Goal: Find specific page/section: Find specific page/section

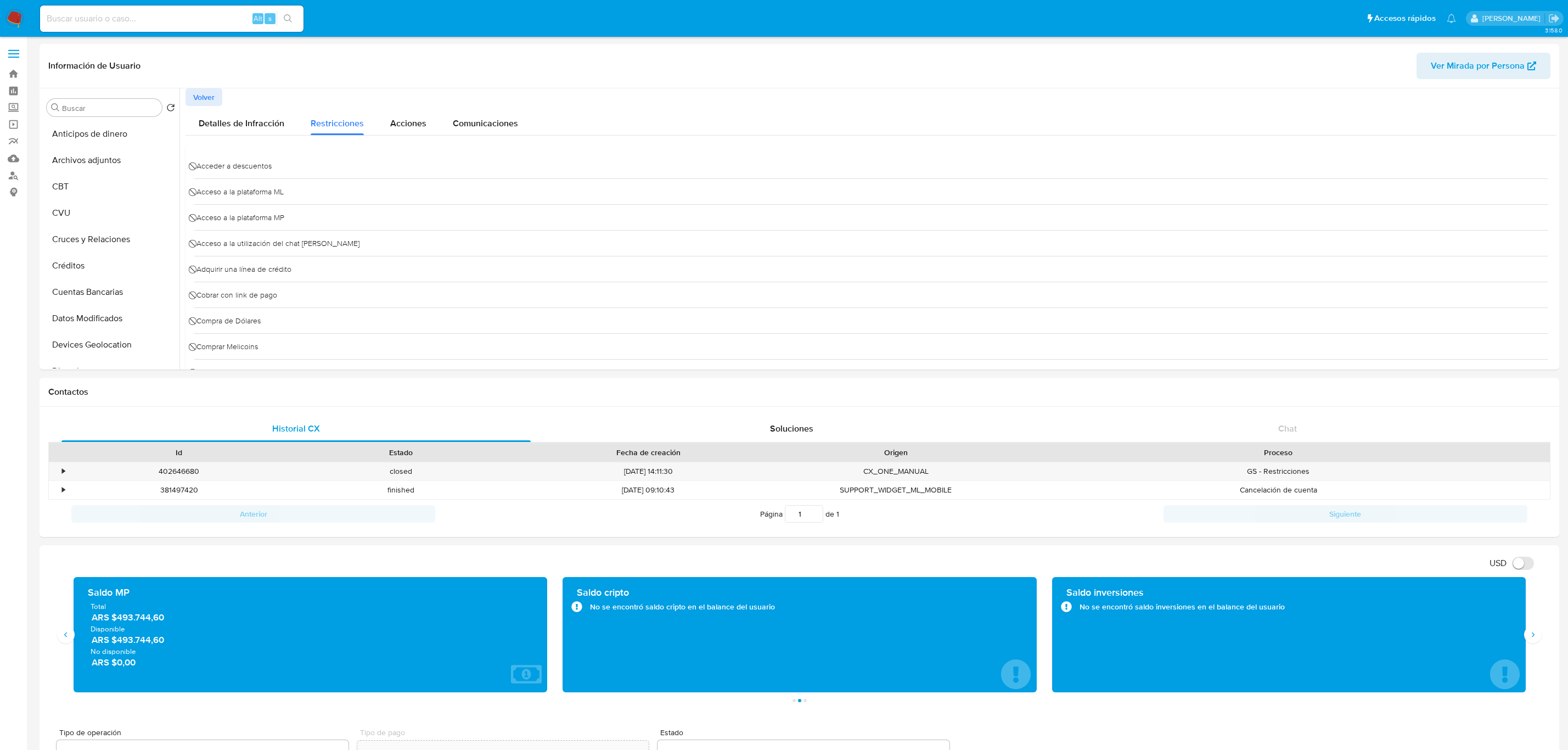
select select "10"
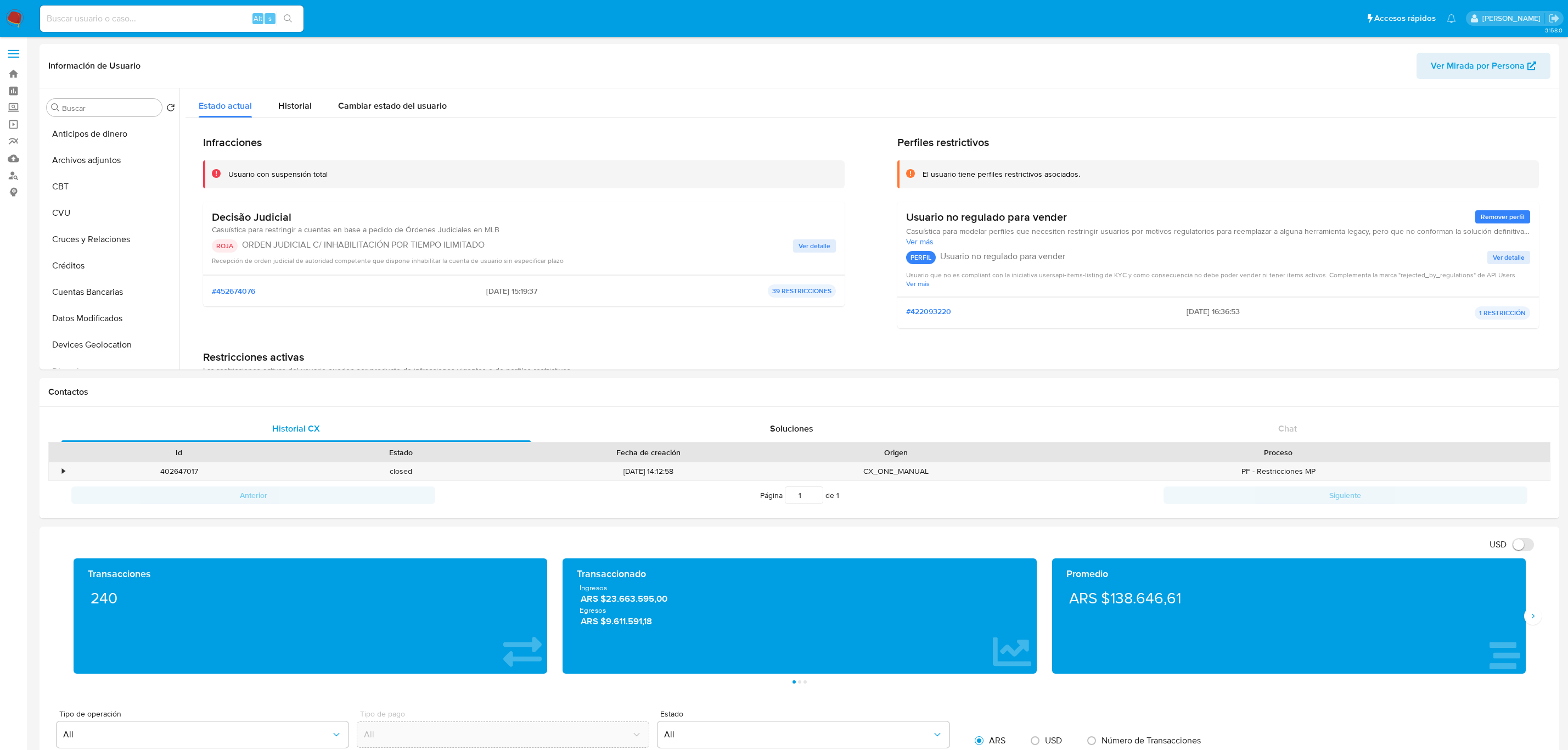
select select "10"
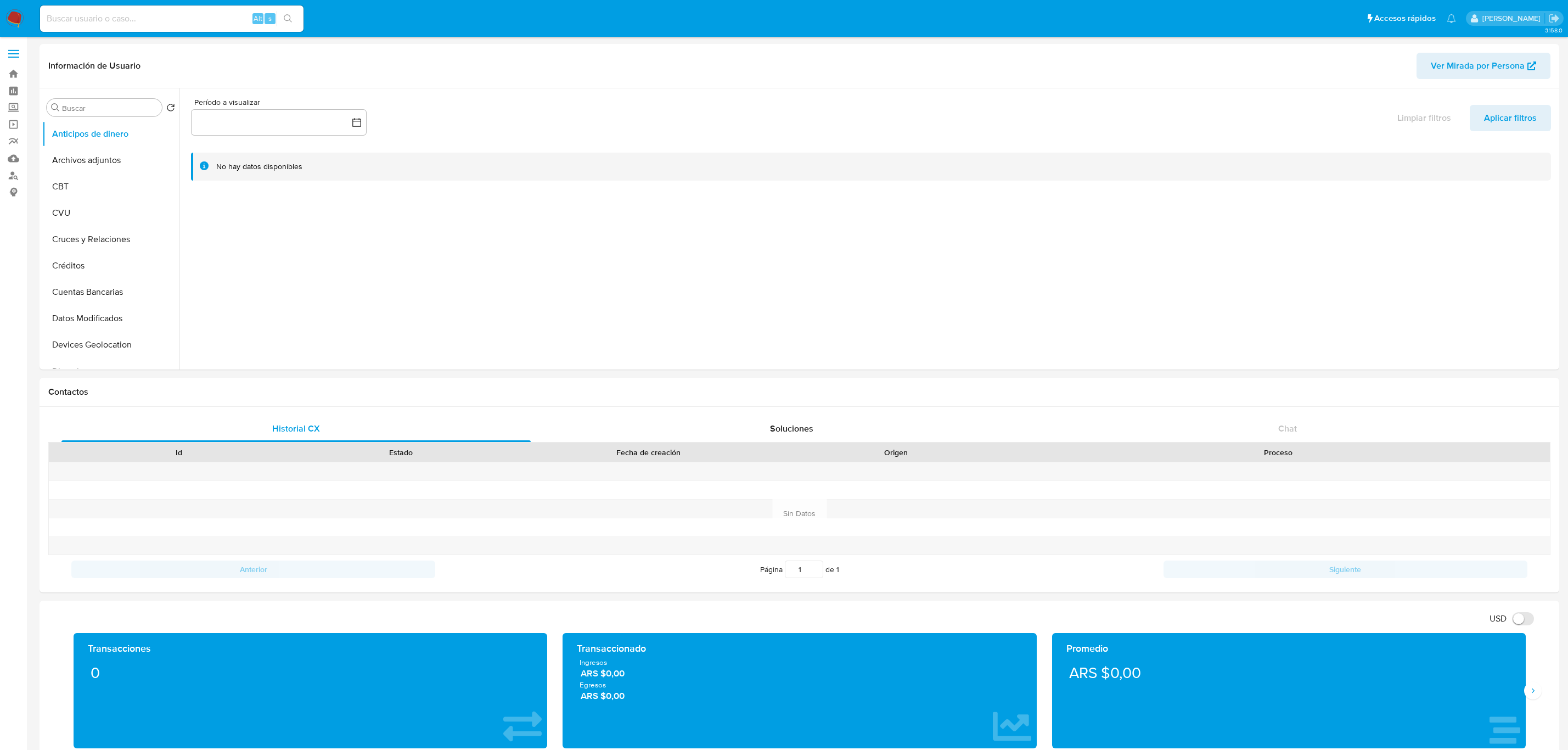
select select "10"
click at [214, 17] on input at bounding box center [171, 19] width 263 height 15
paste input "1079610034"
type input "1079610034"
click at [295, 17] on button "search-icon" at bounding box center [287, 18] width 22 height 15
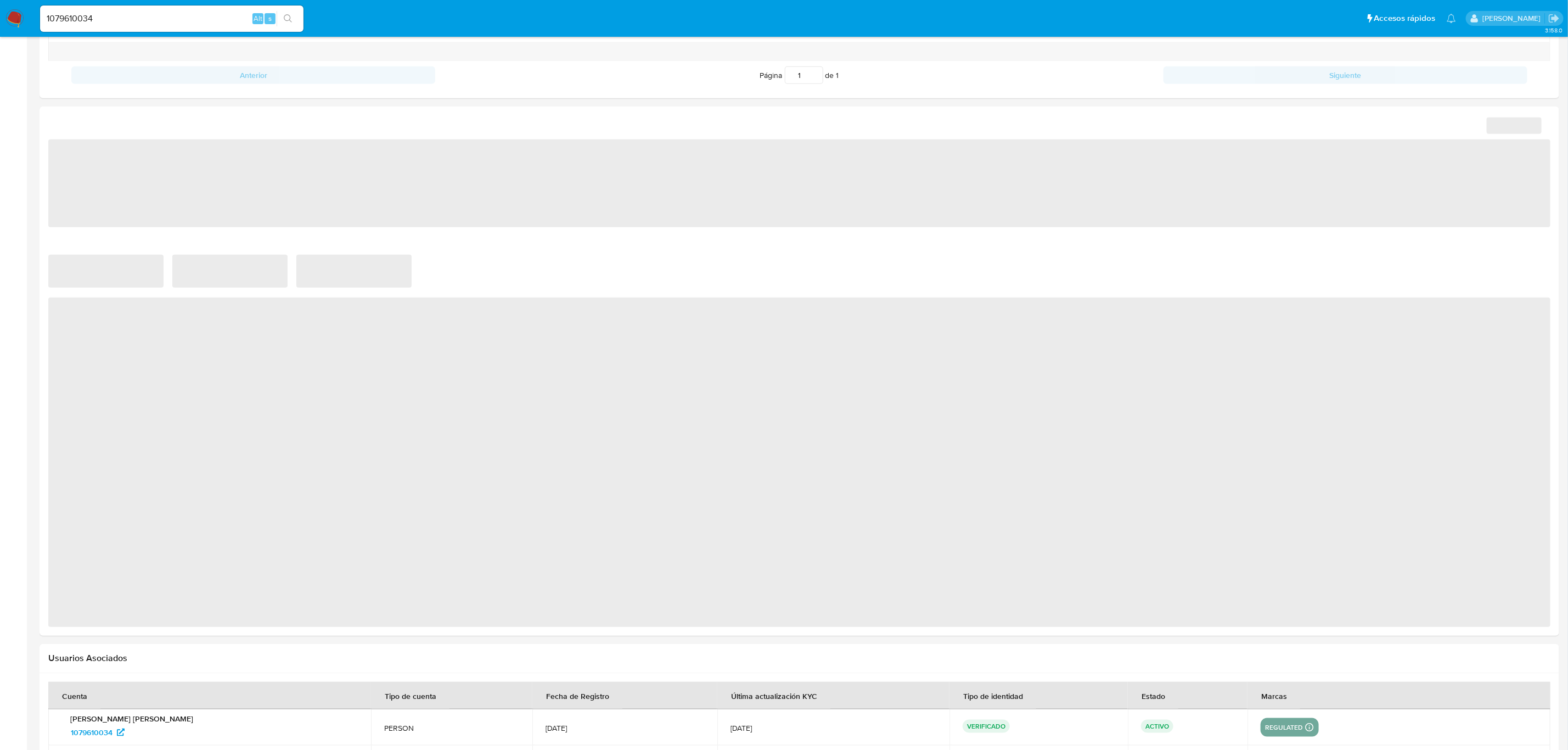
select select "10"
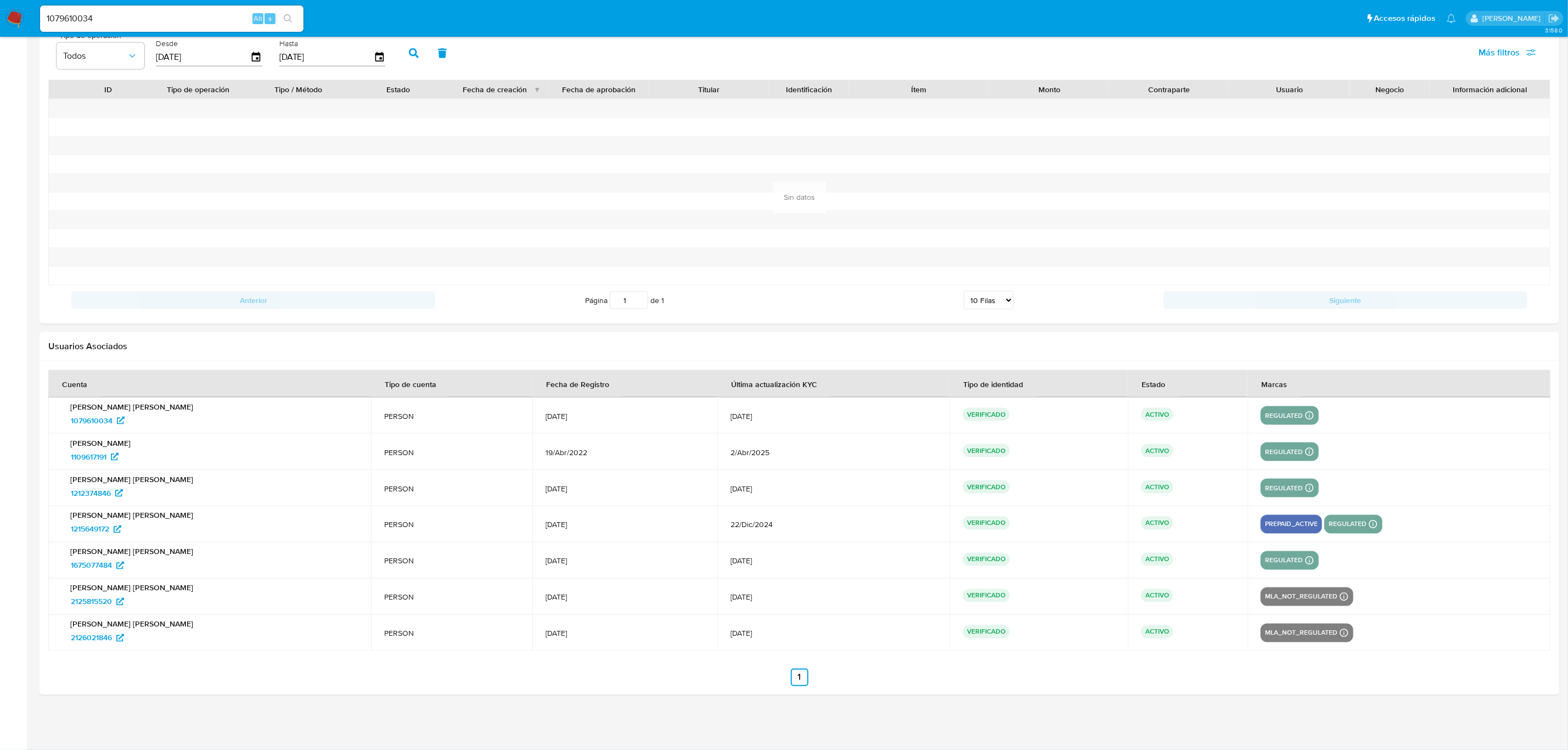
scroll to position [1059, 0]
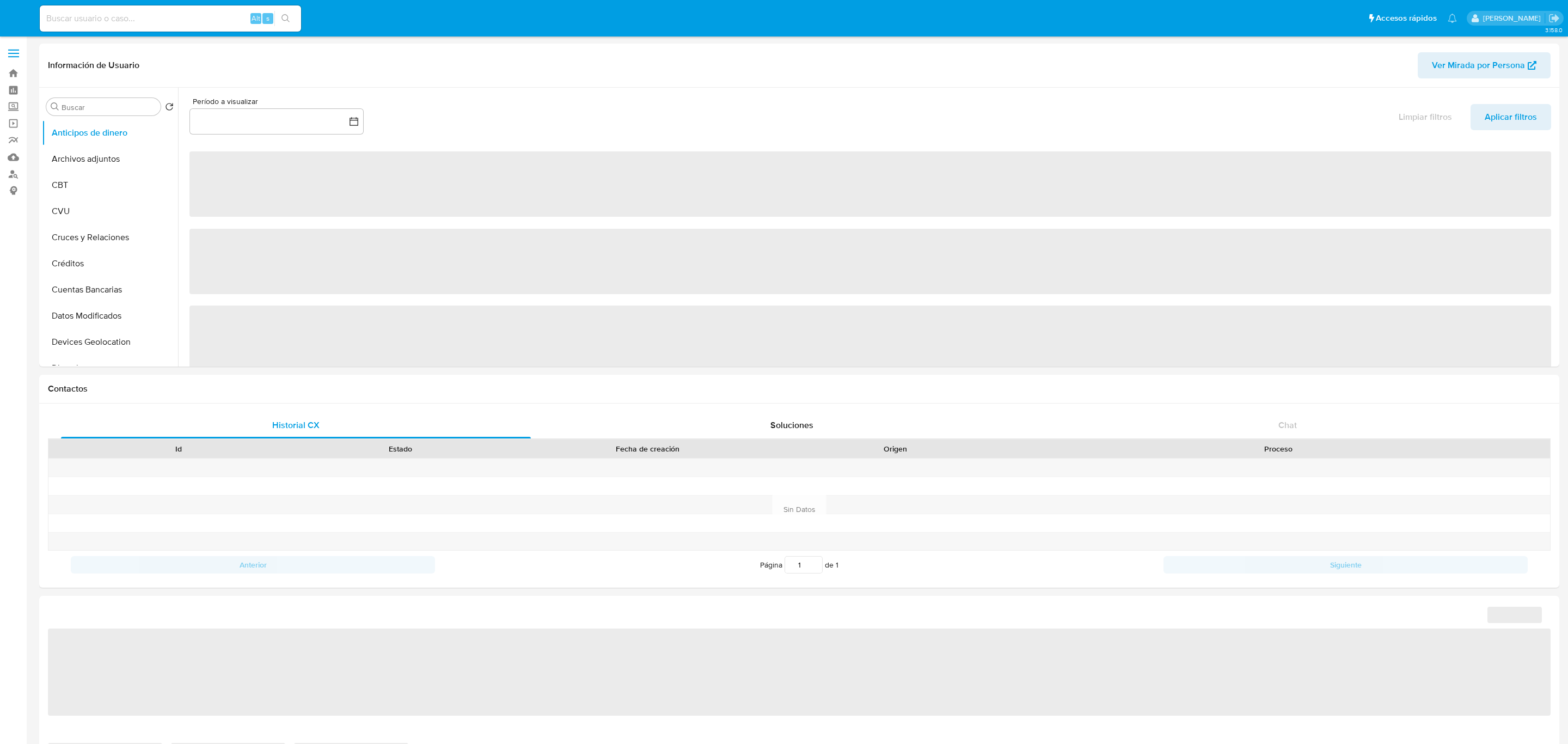
select select "10"
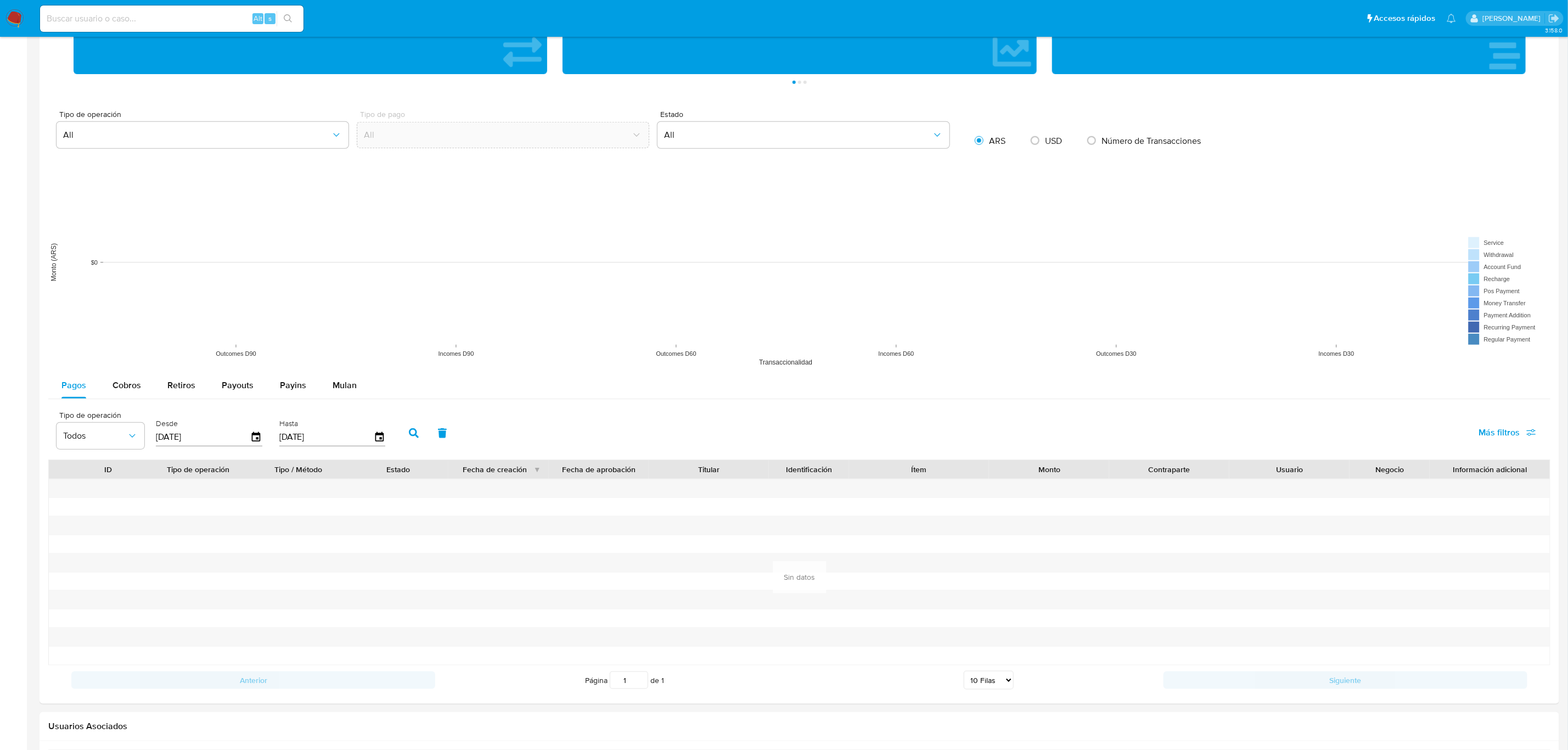
scroll to position [741, 0]
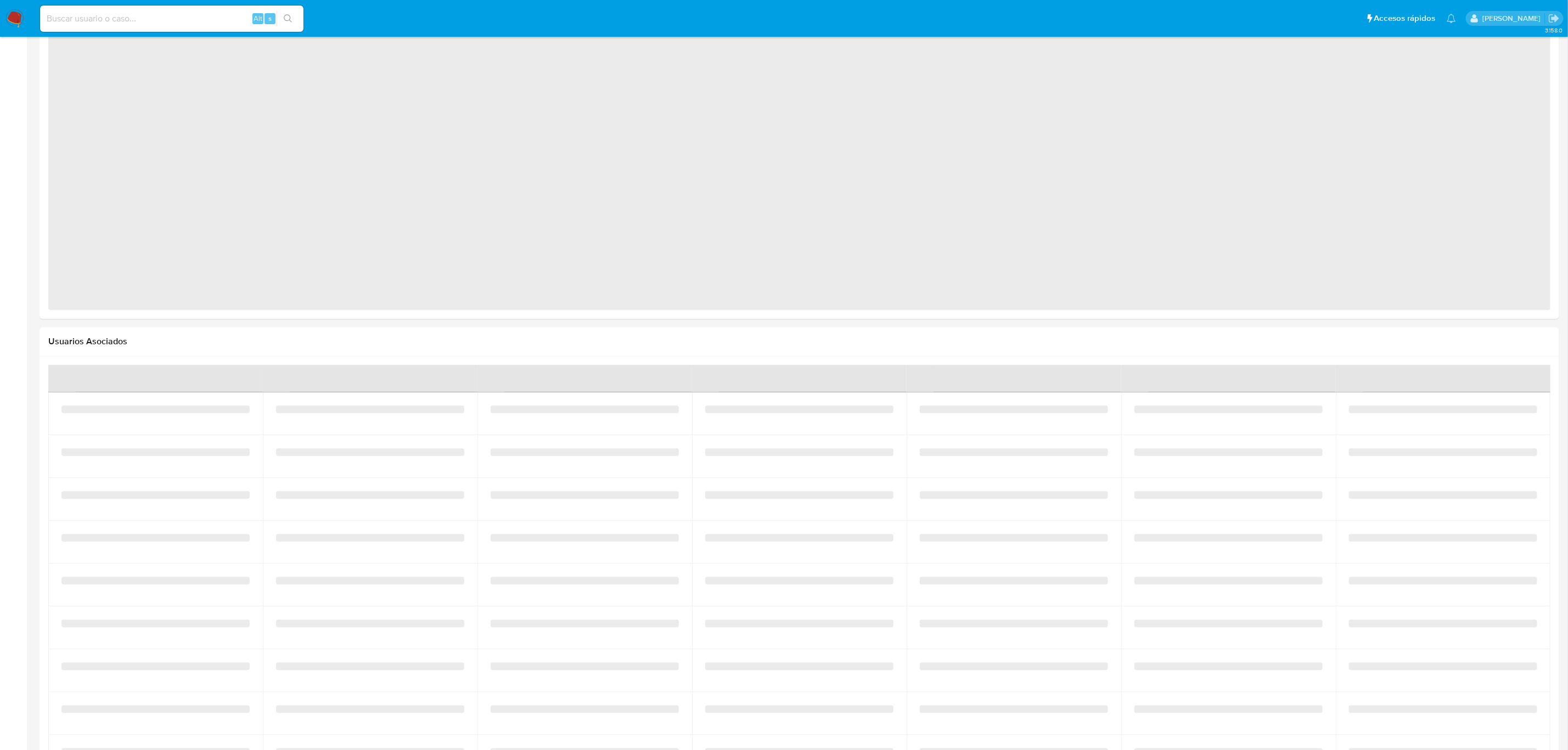
select select "10"
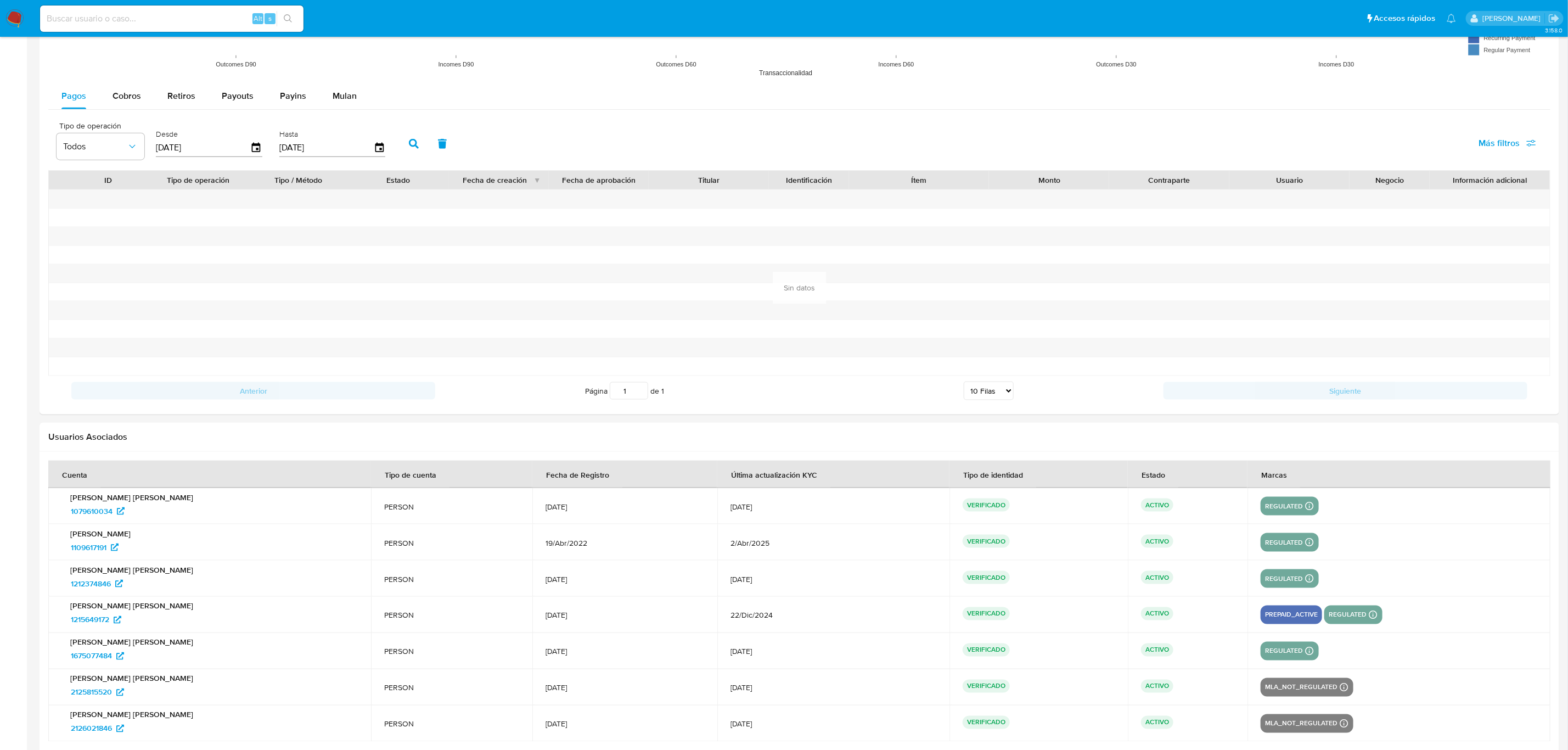
scroll to position [894, 0]
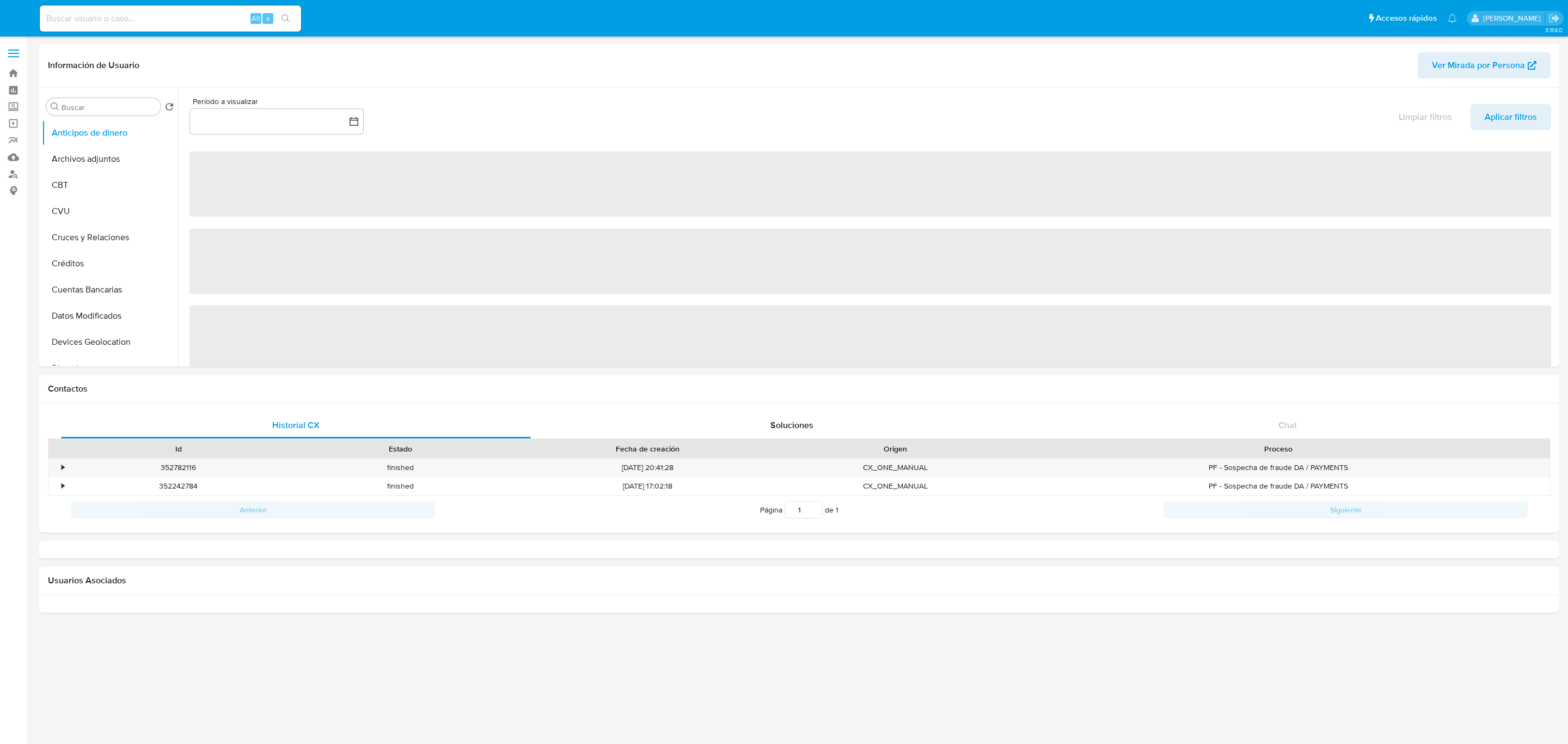
select select "10"
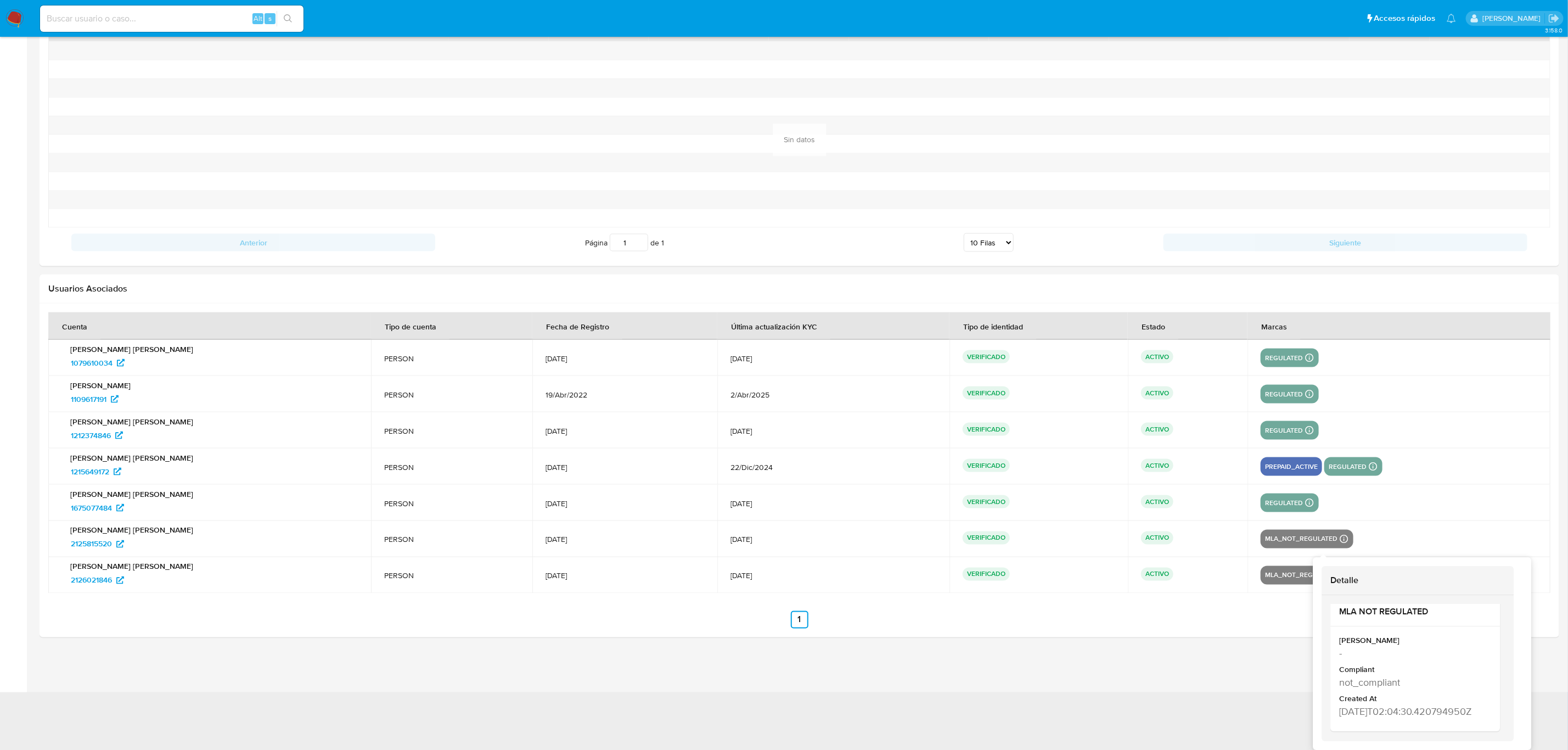
scroll to position [1002, 0]
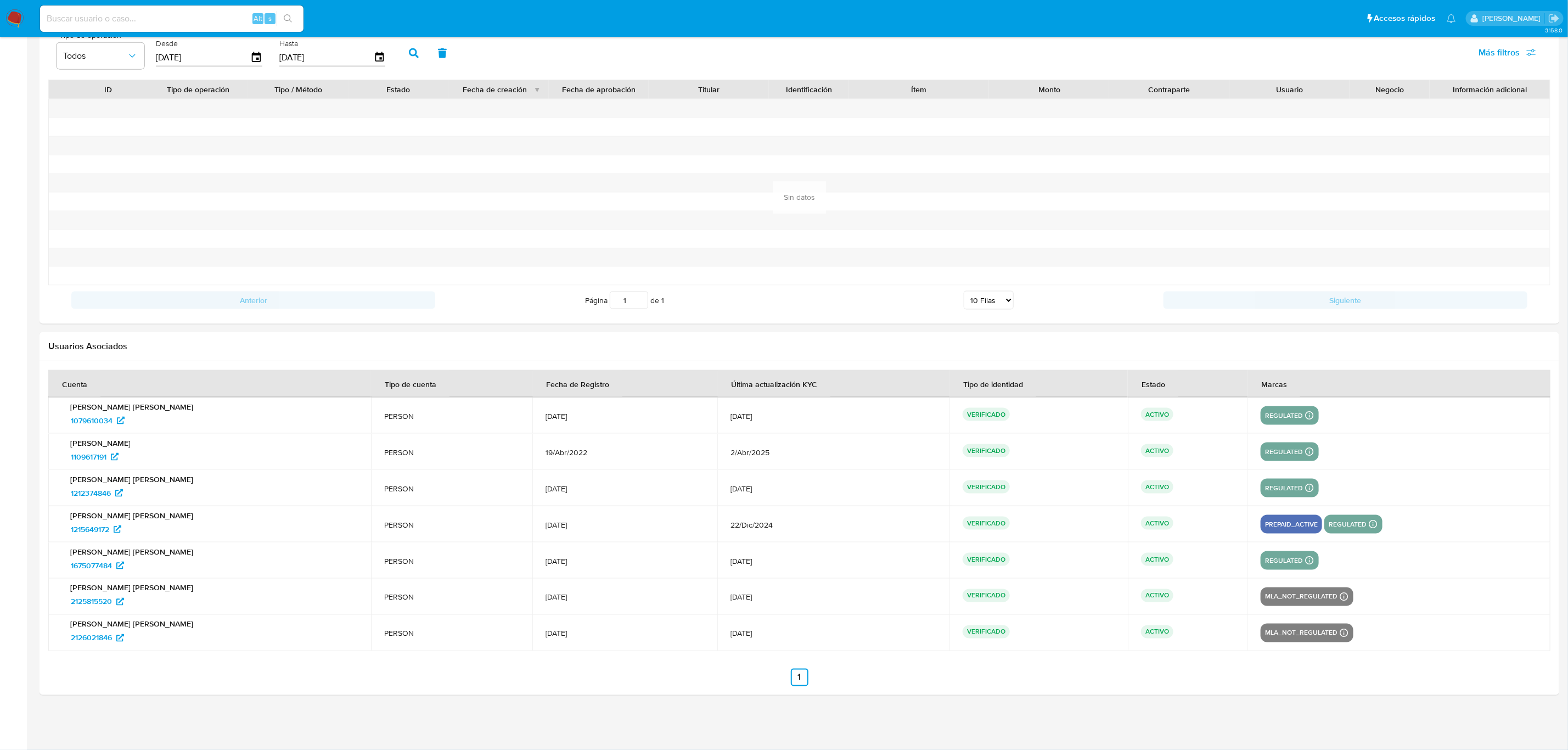
drag, startPoint x: 1246, startPoint y: 662, endPoint x: 866, endPoint y: 628, distance: 381.5
click at [1246, 662] on section at bounding box center [799, 528] width 1502 height 316
drag, startPoint x: 100, startPoint y: 601, endPoint x: 100, endPoint y: 613, distance: 12.0
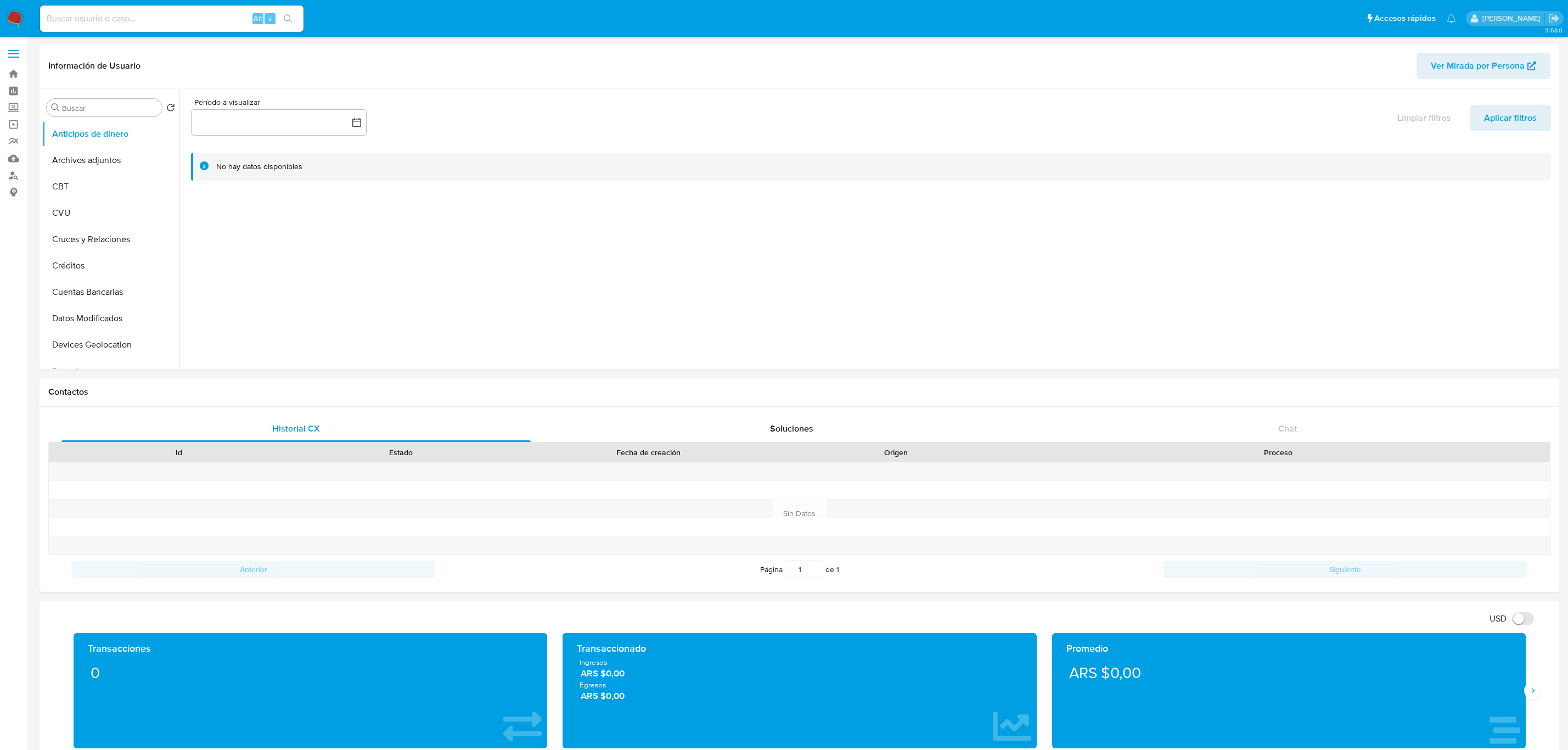
select select "10"
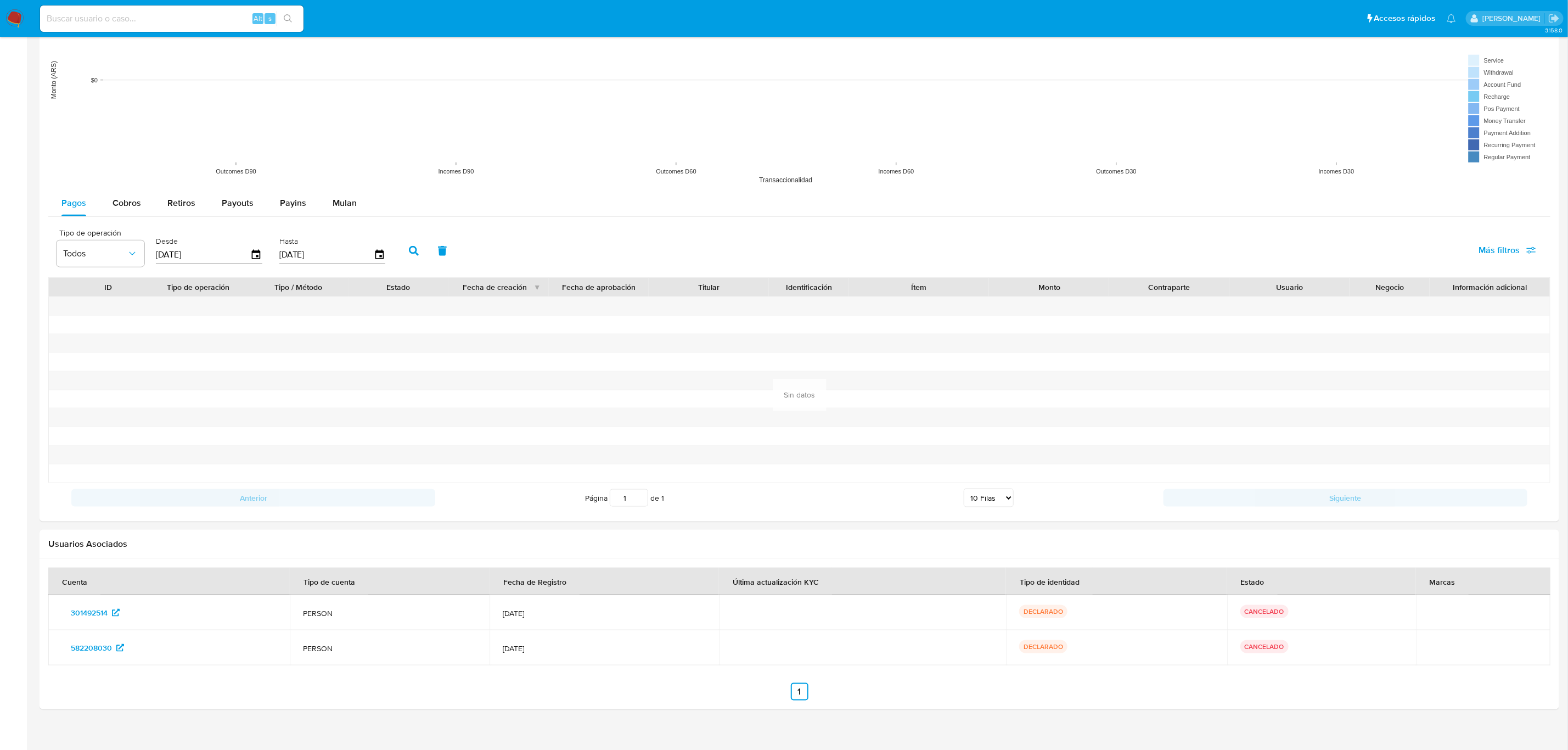
scroll to position [874, 0]
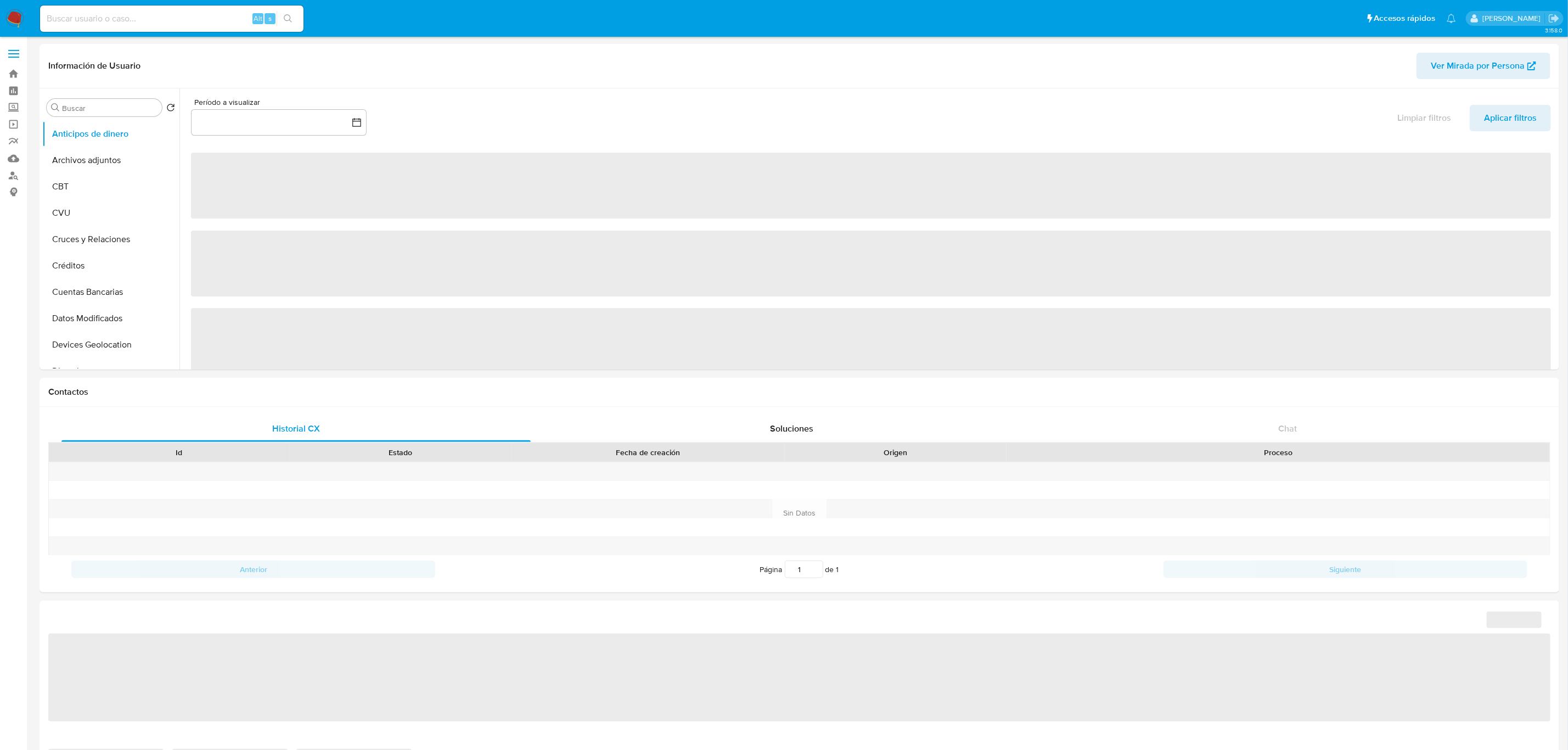
select select "10"
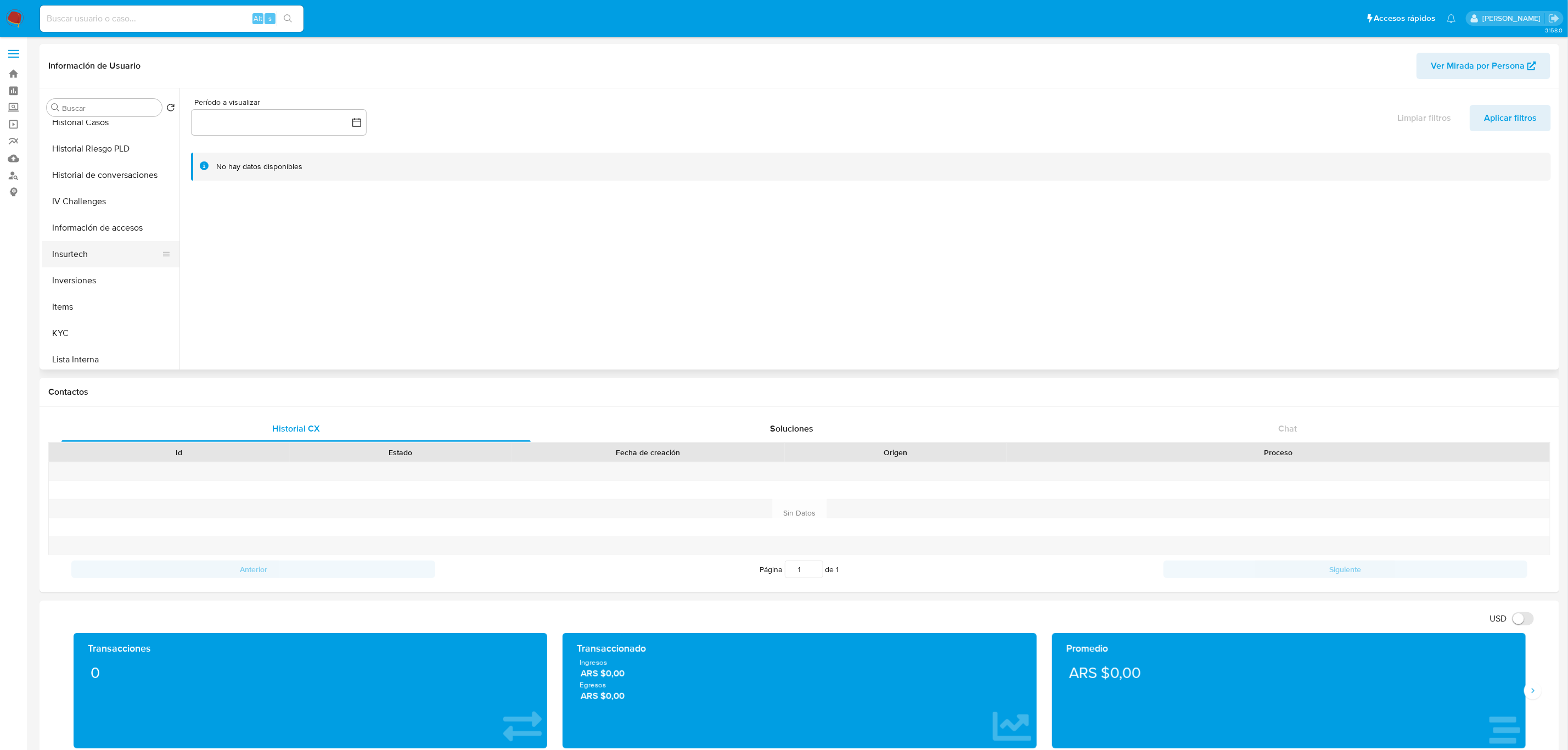
scroll to position [412, 0]
drag, startPoint x: 89, startPoint y: 307, endPoint x: 142, endPoint y: 301, distance: 53.3
click at [89, 307] on button "KYC" at bounding box center [106, 302] width 128 height 26
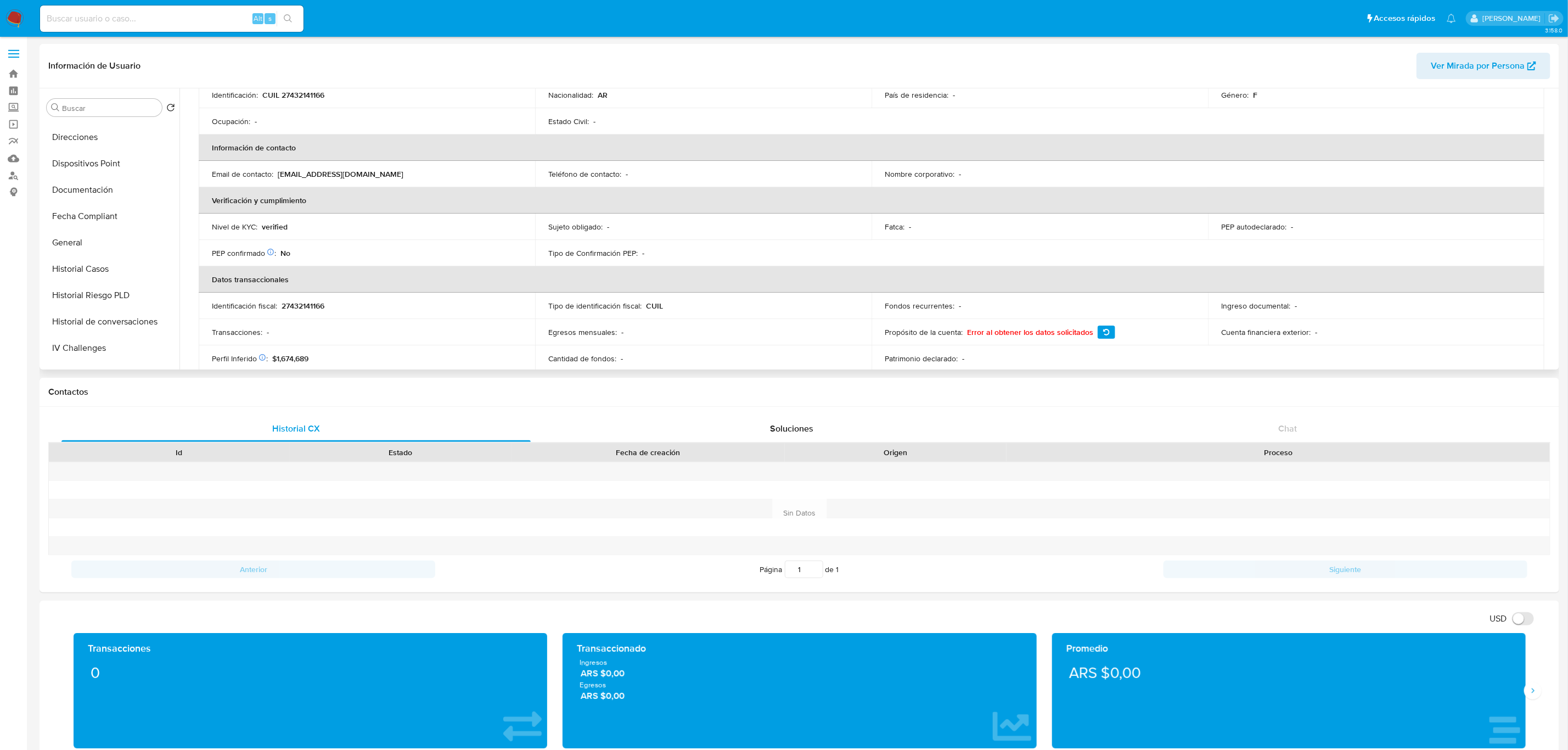
scroll to position [83, 0]
click at [86, 338] on button "Documentación" at bounding box center [106, 341] width 128 height 26
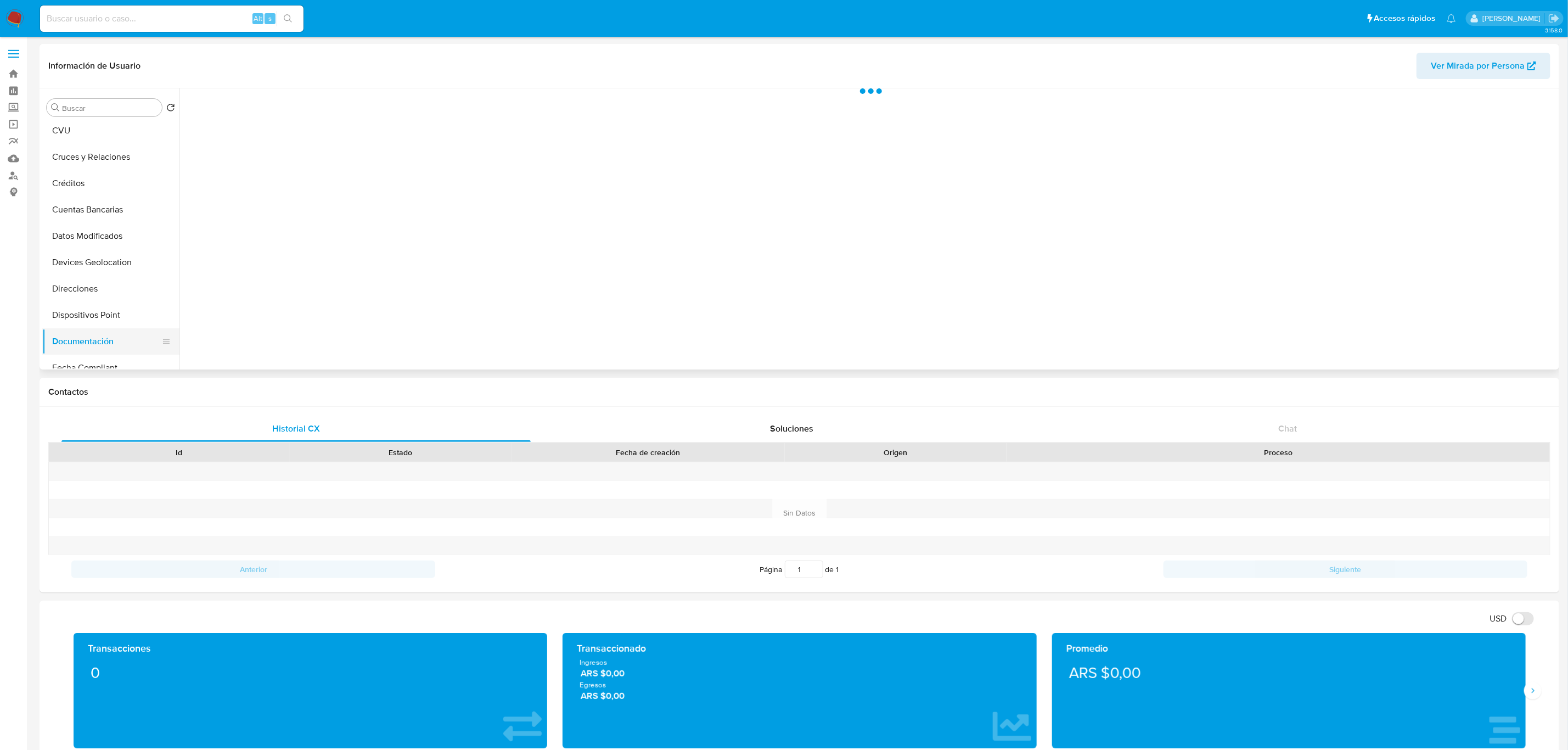
scroll to position [0, 0]
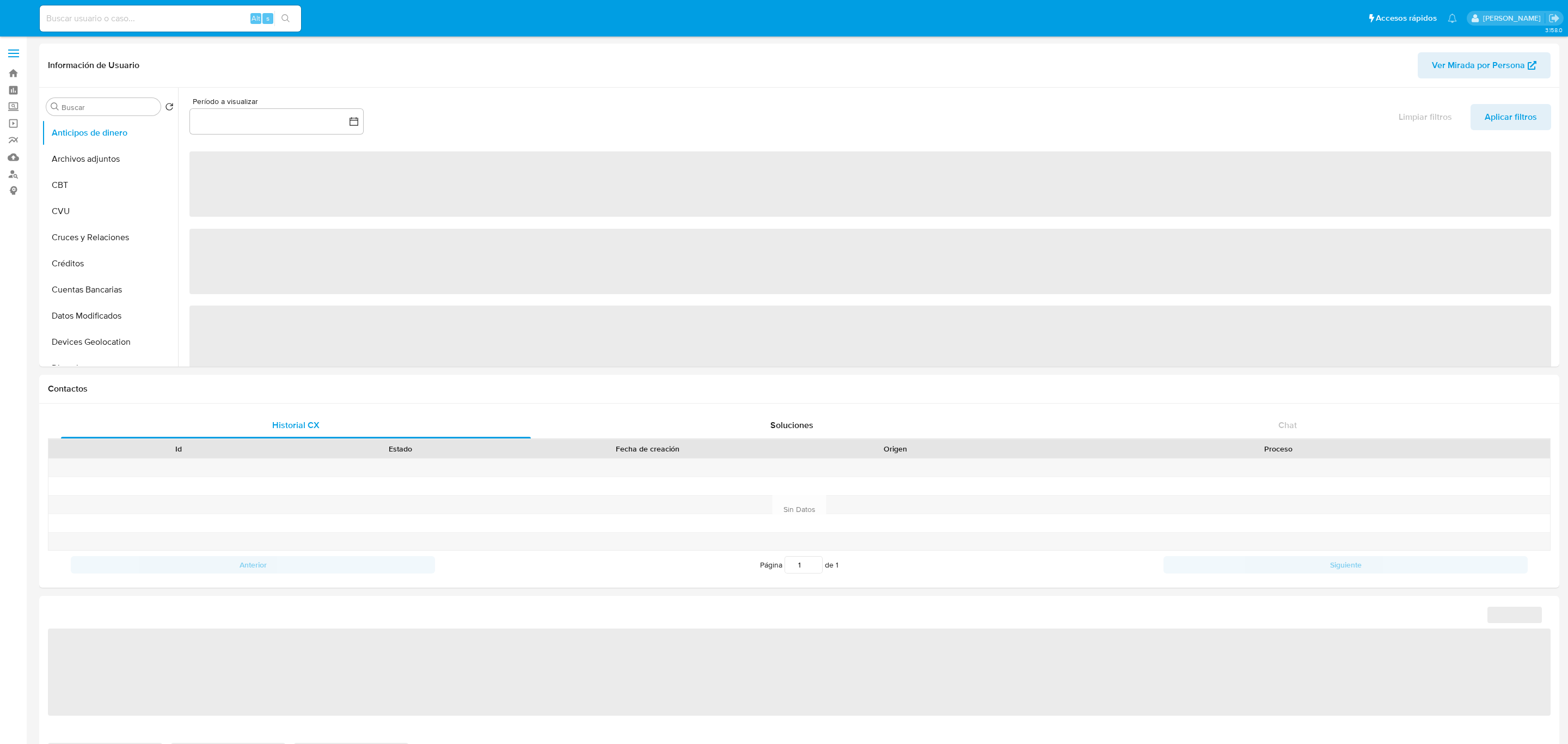
select select "10"
